Goal: Information Seeking & Learning: Check status

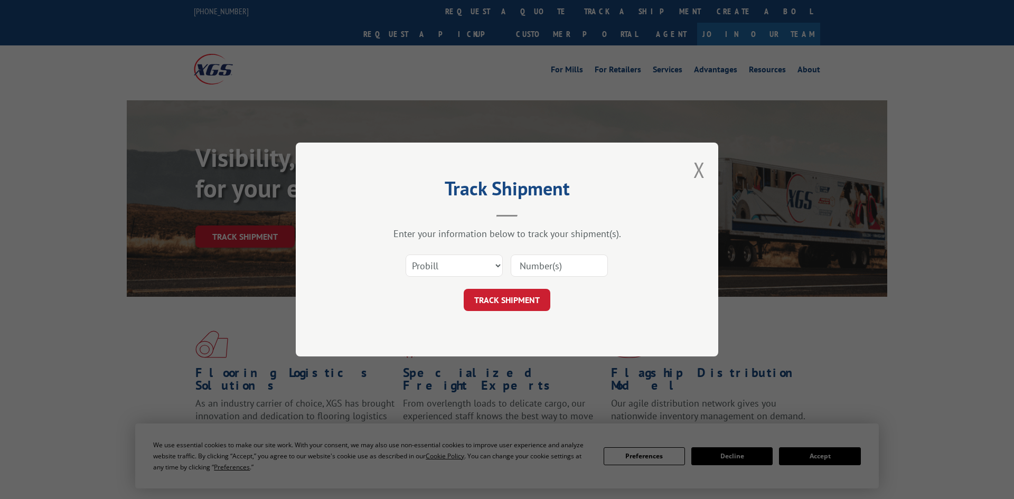
click at [455, 258] on select "Select category... Probill BOL PO" at bounding box center [453, 265] width 97 height 22
select select "po"
click at [405, 256] on select "Select category... Probill BOL PO" at bounding box center [453, 265] width 97 height 22
click at [550, 266] on input at bounding box center [559, 265] width 97 height 22
paste input "296860621"
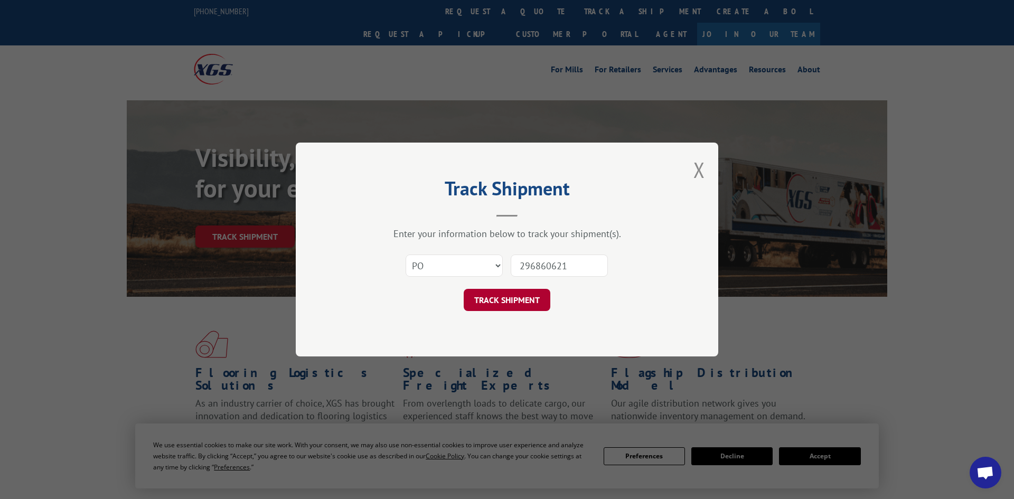
type input "296860621"
click at [508, 303] on button "TRACK SHIPMENT" at bounding box center [507, 300] width 87 height 22
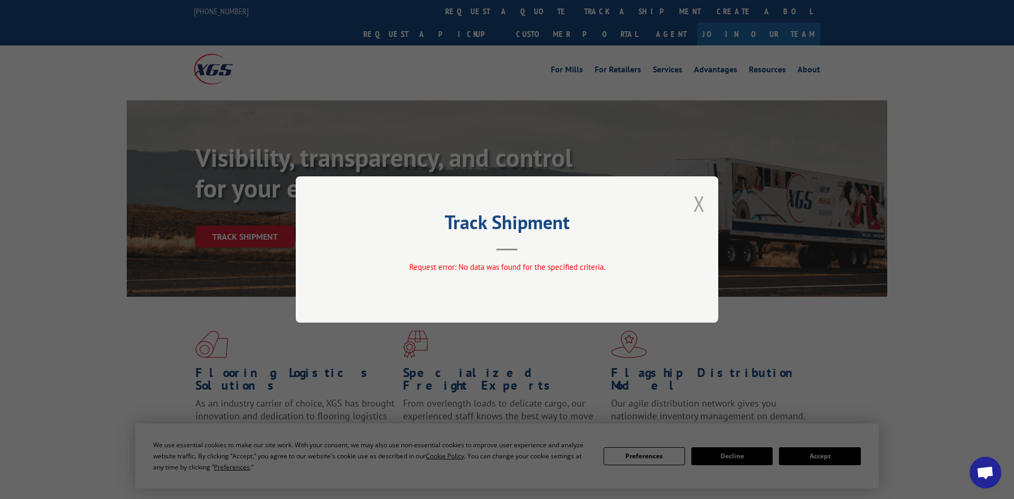
click at [704, 196] on button "Close modal" at bounding box center [699, 204] width 12 height 28
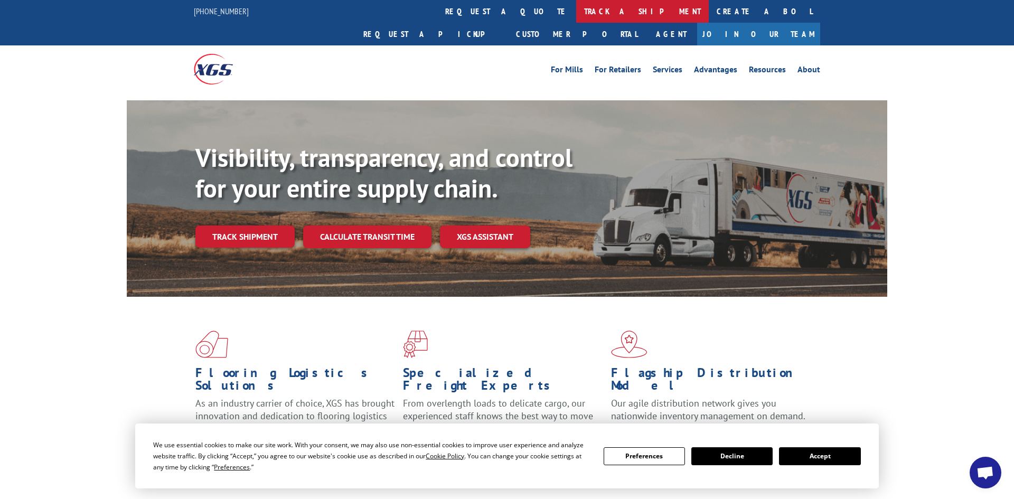
click at [576, 15] on link "track a shipment" at bounding box center [642, 11] width 133 height 23
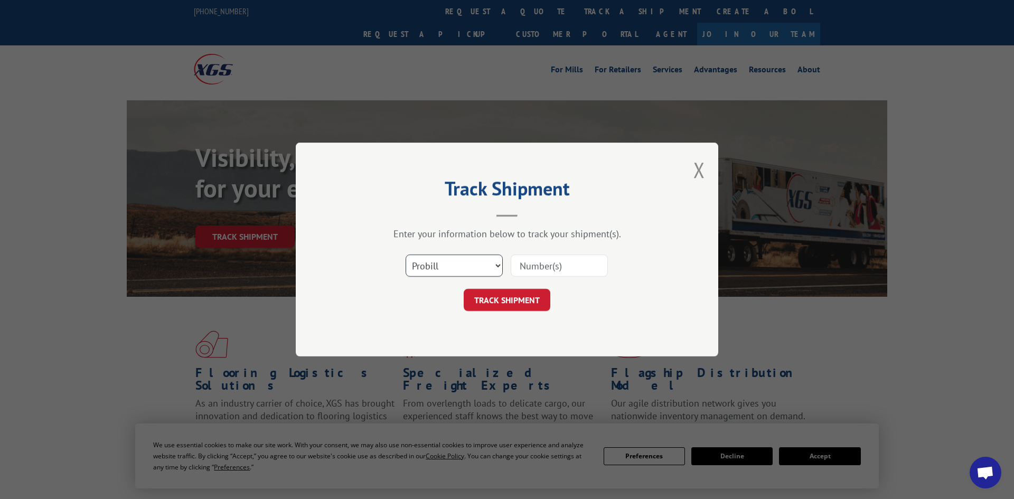
click at [414, 272] on select "Select category... Probill BOL PO" at bounding box center [453, 265] width 97 height 22
select select "po"
click at [405, 256] on select "Select category... Probill BOL PO" at bounding box center [453, 265] width 97 height 22
click at [531, 271] on input at bounding box center [559, 265] width 97 height 22
paste input "297880543"
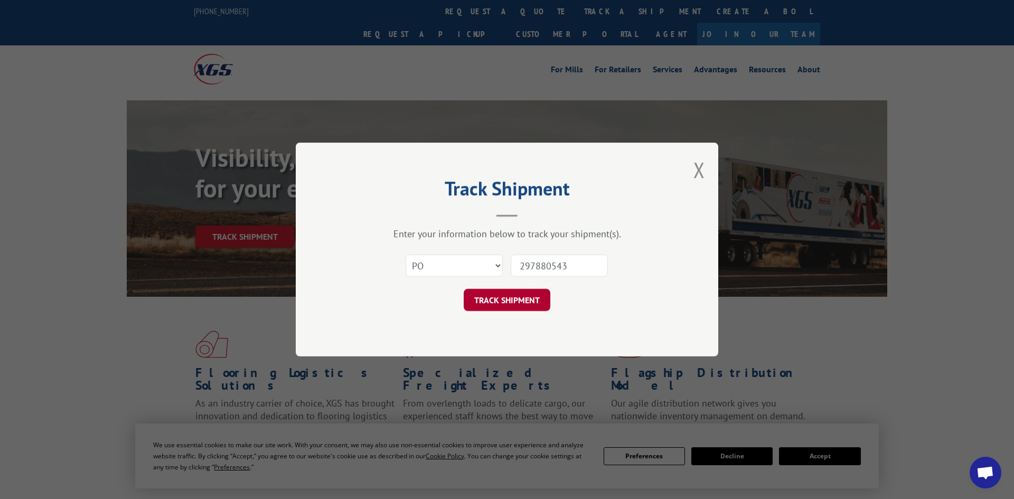
type input "297880543"
click at [529, 301] on button "TRACK SHIPMENT" at bounding box center [507, 300] width 87 height 22
